Goal: Information Seeking & Learning: Learn about a topic

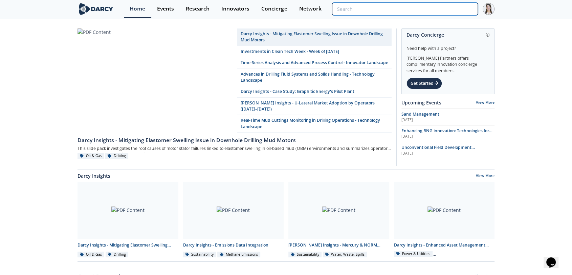
click at [431, 6] on input "search" at bounding box center [405, 9] width 146 height 13
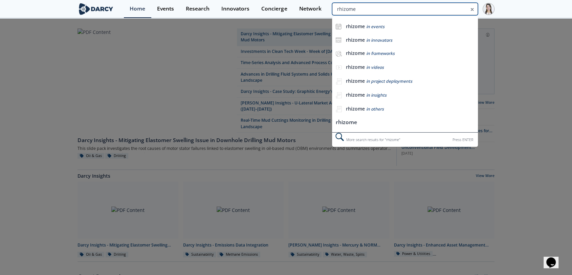
type input "rhizome"
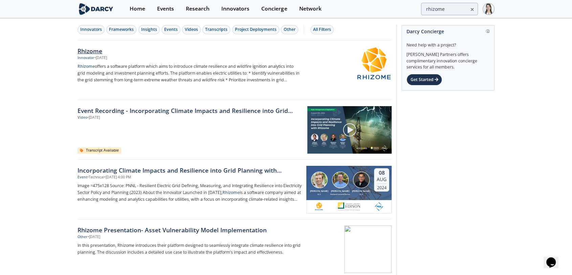
click at [98, 54] on div "Rhizome" at bounding box center [190, 50] width 224 height 9
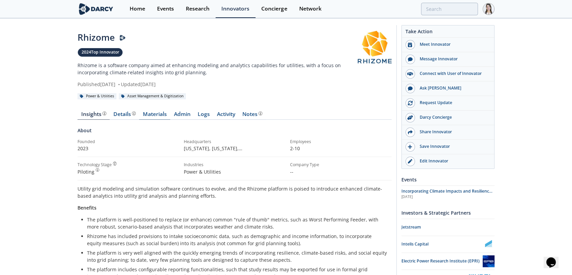
click at [163, 116] on link "Materials" at bounding box center [154, 115] width 31 height 8
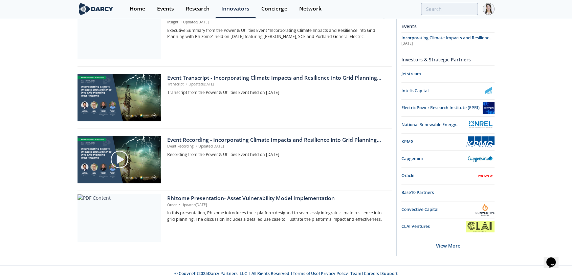
scroll to position [397, 0]
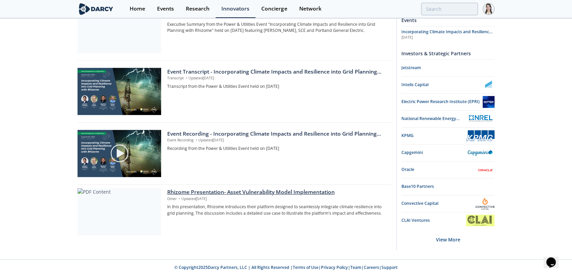
click at [123, 194] on div at bounding box center [120, 211] width 84 height 47
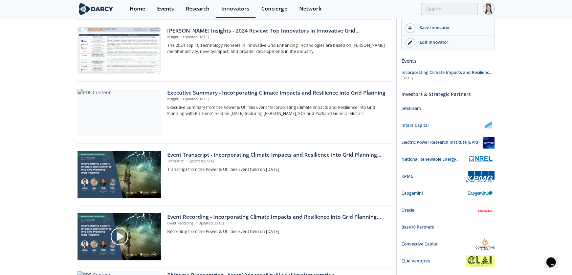
scroll to position [301, 0]
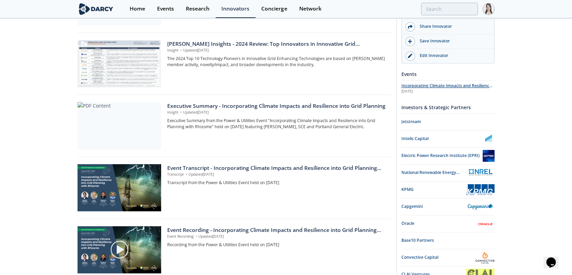
click at [447, 84] on span "Incorporating Climate Impacts and Resilience into Grid Planning with Rhizome" at bounding box center [447, 89] width 91 height 12
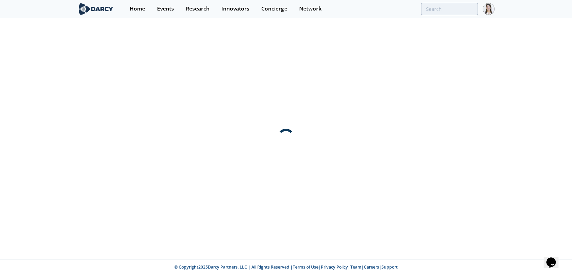
scroll to position [0, 0]
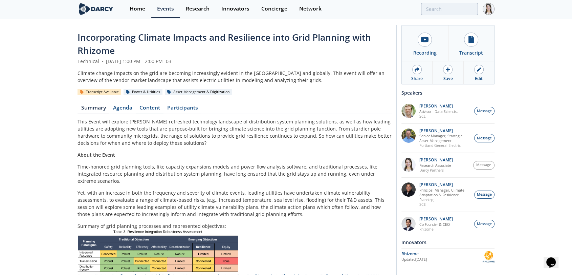
click at [147, 110] on link "Content" at bounding box center [150, 109] width 28 height 8
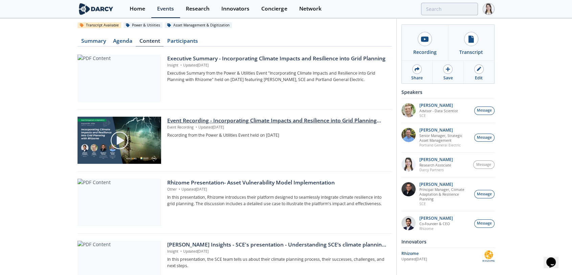
scroll to position [150, 0]
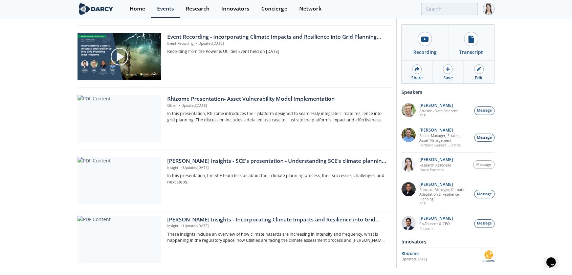
click at [115, 228] on div at bounding box center [120, 238] width 84 height 47
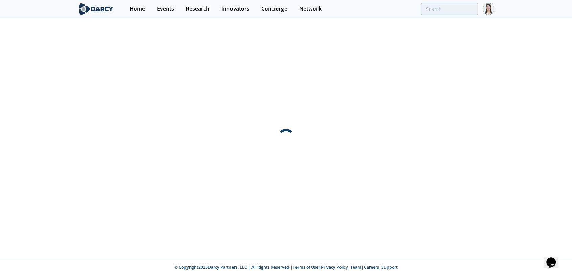
scroll to position [0, 0]
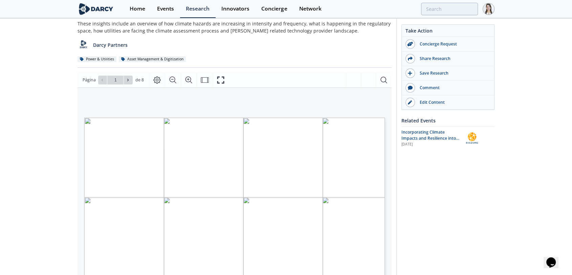
scroll to position [113, 0]
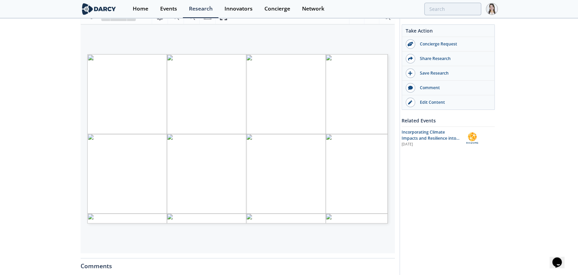
type input "2"
click at [474, 195] on div "Take Action Concierge Request Share Research Save Research Comment" at bounding box center [446, 190] width 98 height 556
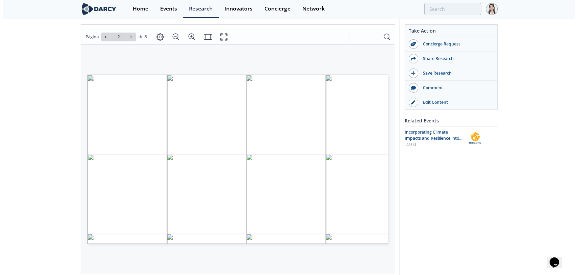
scroll to position [75, 0]
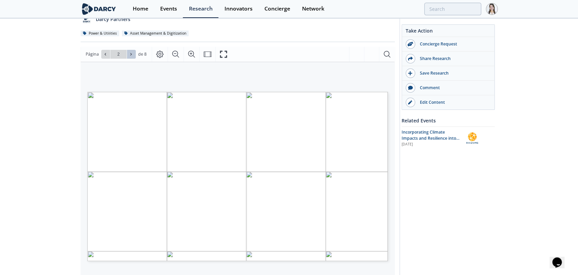
click at [127, 57] on button at bounding box center [131, 54] width 9 height 9
type input "3"
click at [129, 57] on button at bounding box center [131, 54] width 9 height 9
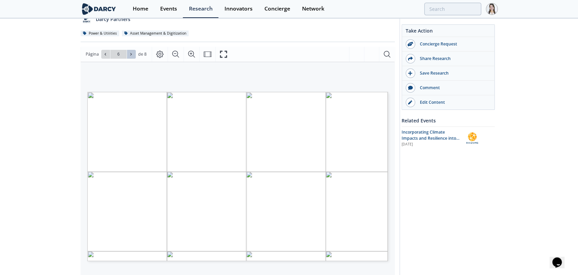
click at [129, 57] on button at bounding box center [131, 54] width 9 height 9
click at [128, 57] on button at bounding box center [131, 54] width 9 height 9
click at [108, 56] on button at bounding box center [105, 54] width 9 height 9
click at [129, 57] on button at bounding box center [131, 54] width 9 height 9
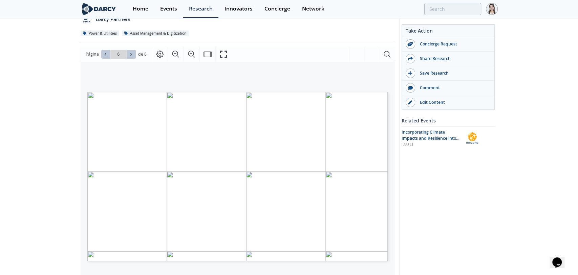
type input "7"
click at [290, 214] on span "Resilient Electric Grid" at bounding box center [291, 214] width 33 height 2
click at [289, 224] on span "Policy and Planning" at bounding box center [290, 225] width 31 height 3
click at [222, 53] on icon "Fullscreen" at bounding box center [224, 54] width 8 height 8
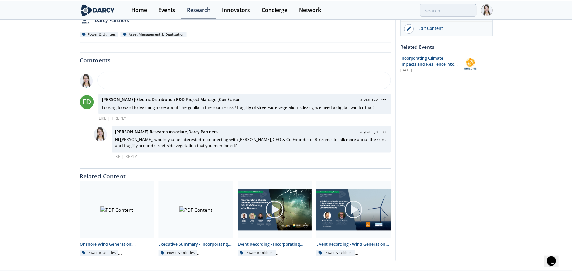
scroll to position [0, 0]
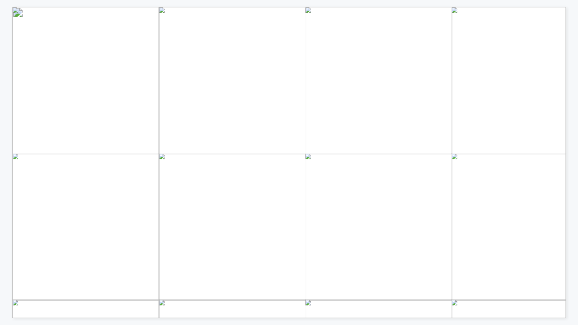
click at [380, 244] on span "Integrating Resilience into" at bounding box center [395, 247] width 75 height 6
click at [376, 244] on span "Integrating Resilience into" at bounding box center [395, 247] width 75 height 6
click at [375, 247] on span "Integrating Resilience into" at bounding box center [395, 247] width 75 height 6
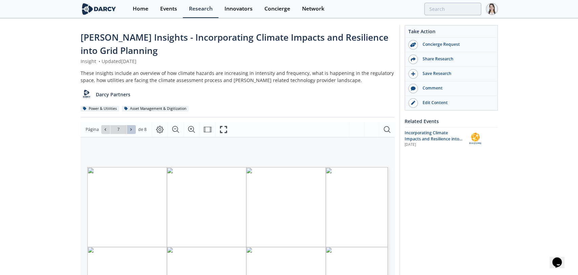
click at [132, 129] on icon at bounding box center [131, 129] width 4 height 4
type input "8"
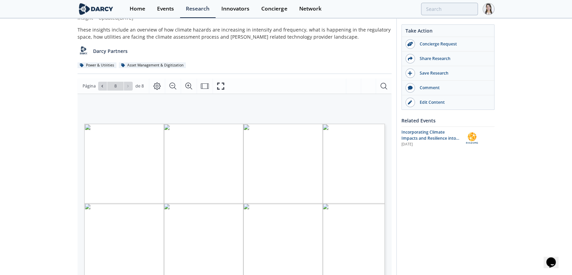
scroll to position [75, 0]
